Goal: Information Seeking & Learning: Learn about a topic

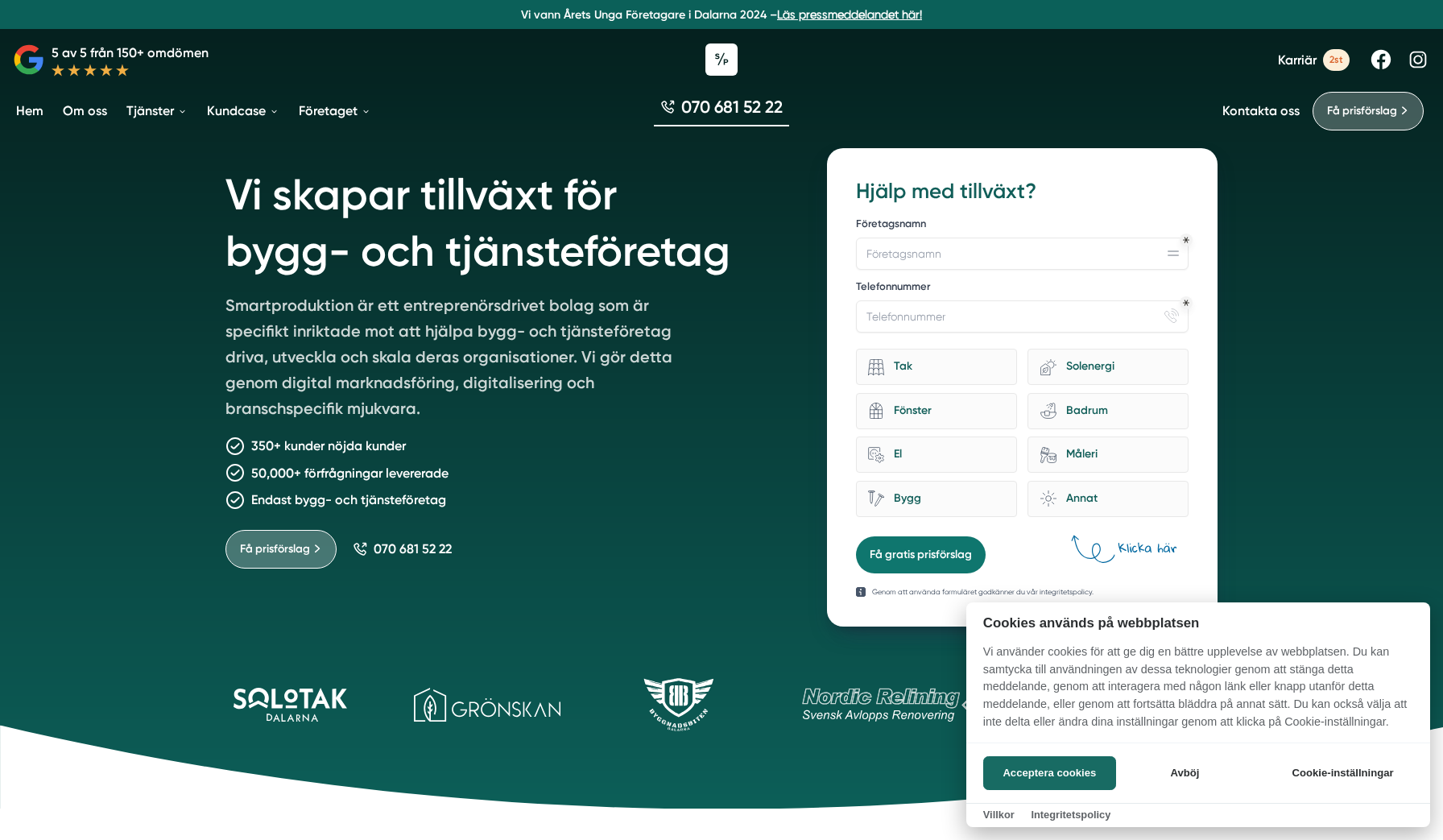
click at [110, 65] on div at bounding box center [722, 420] width 1443 height 840
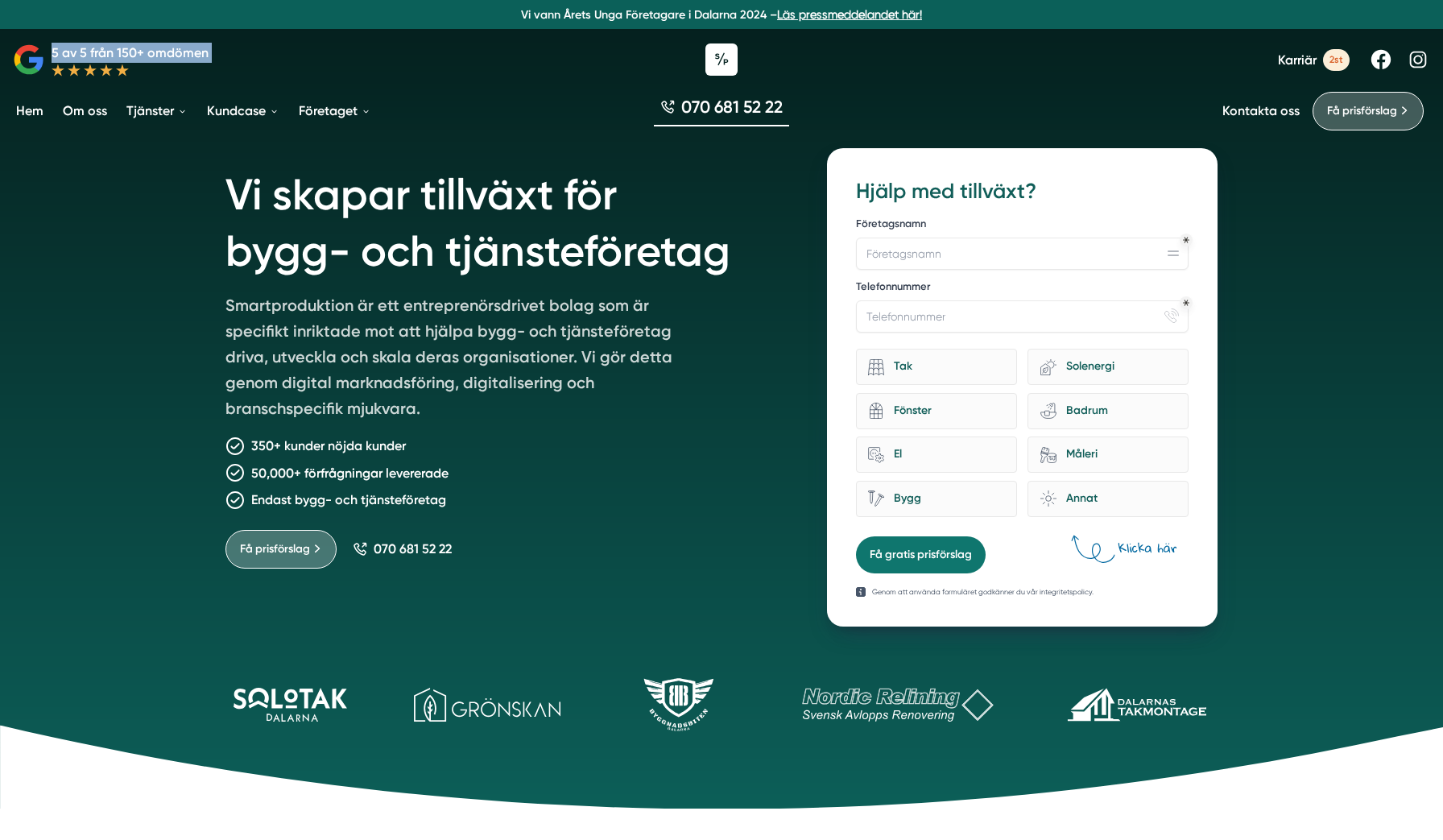
drag, startPoint x: 230, startPoint y: 59, endPoint x: 23, endPoint y: 46, distance: 207.4
click at [23, 46] on div "5 av 5 från 150+ omdömen Karriär 2st" at bounding box center [722, 60] width 1443 height 48
click at [34, 212] on div "Vi skapar tillväxt för bygg- och tjänsteföretag Smartproduktion är ett entrepre…" at bounding box center [722, 404] width 1443 height 808
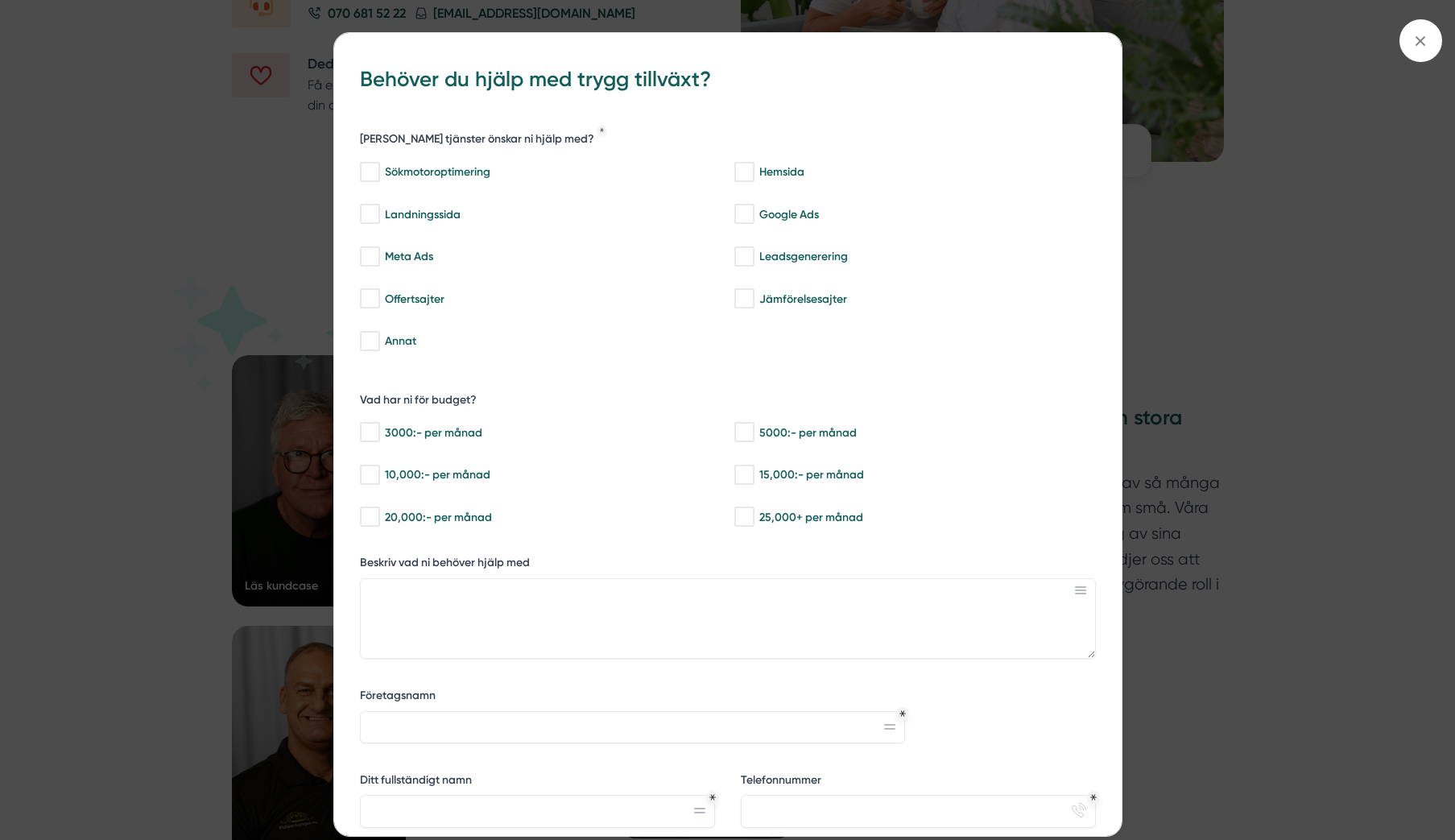
click at [1419, 36] on icon at bounding box center [1420, 41] width 18 height 18
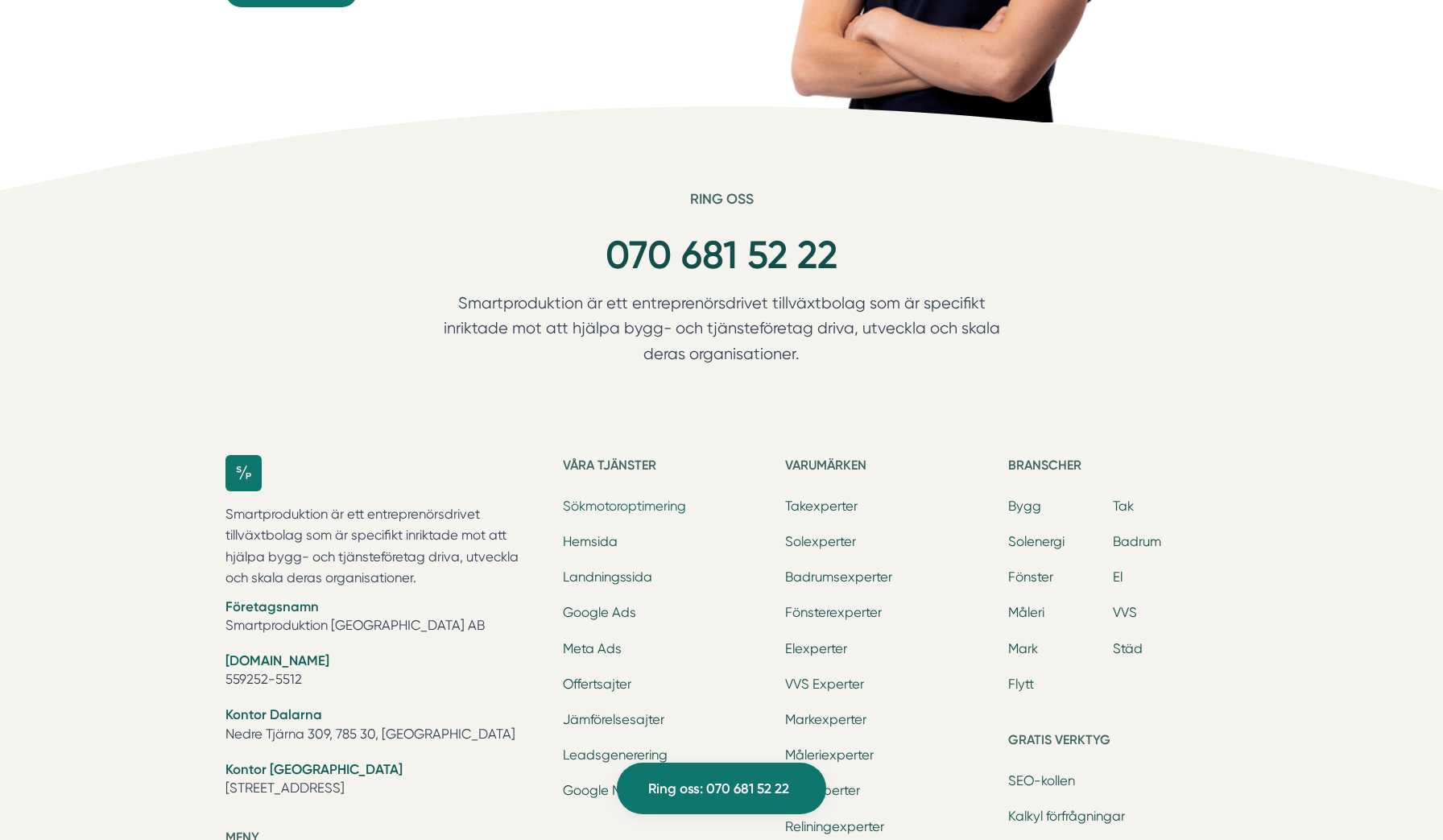
scroll to position [4816, 0]
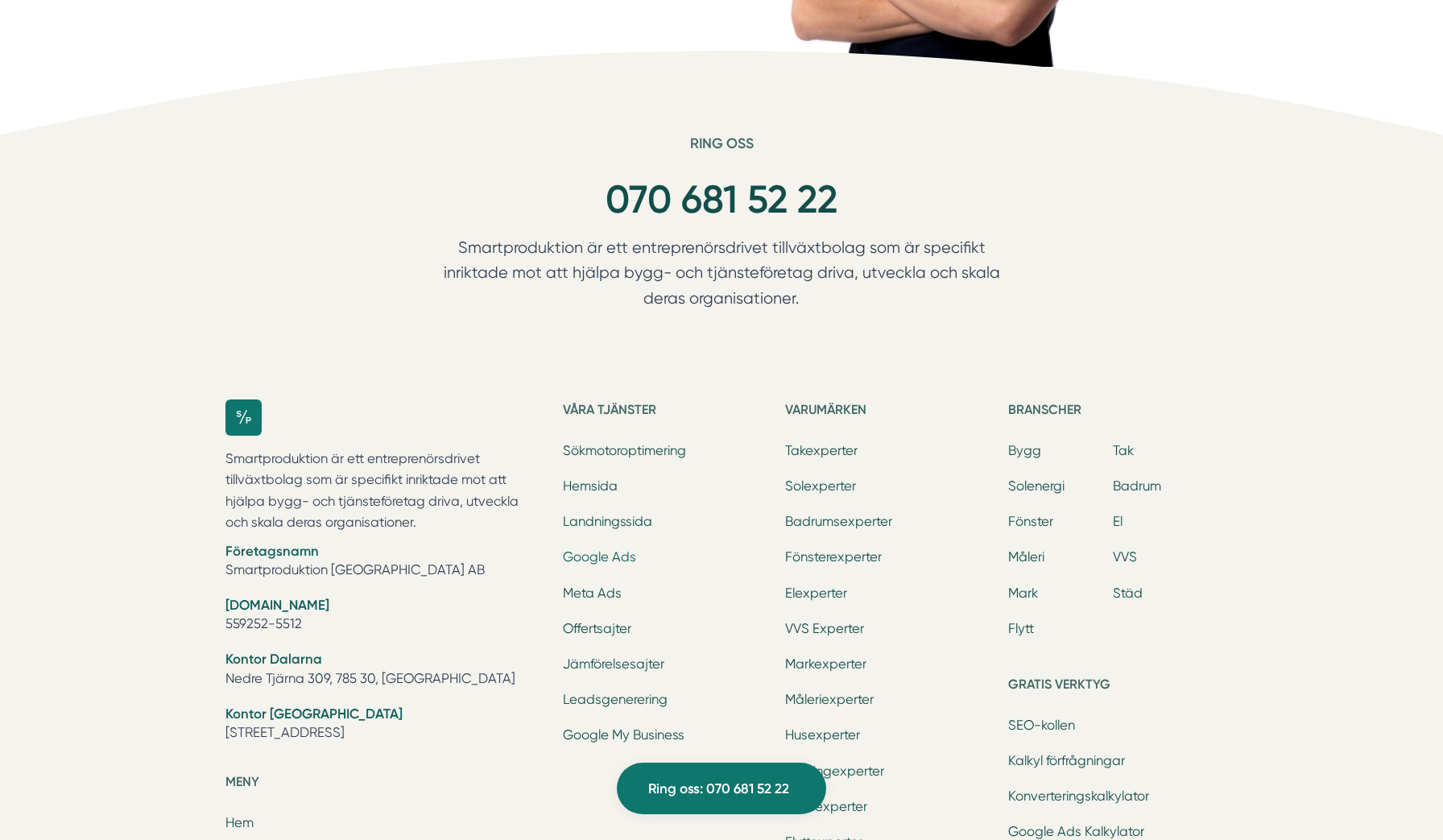
click at [616, 555] on link "Google Ads" at bounding box center [599, 556] width 73 height 15
